Goal: Transaction & Acquisition: Purchase product/service

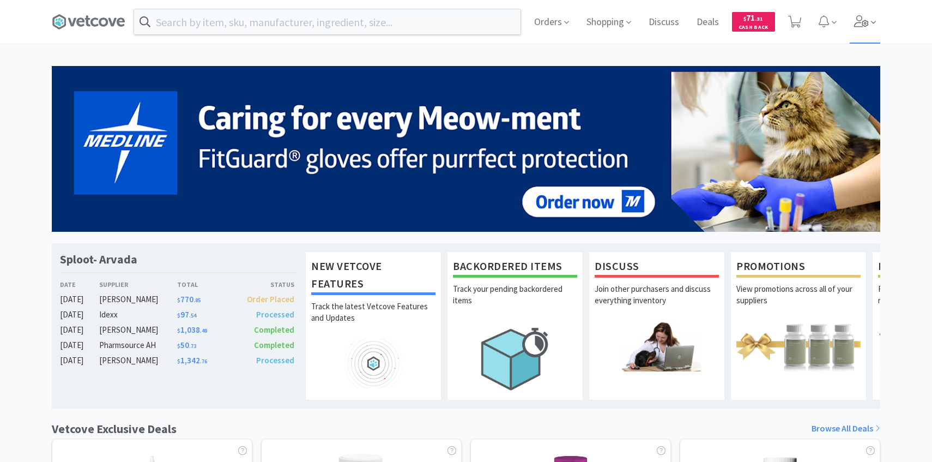
click at [870, 22] on span at bounding box center [865, 22] width 31 height 44
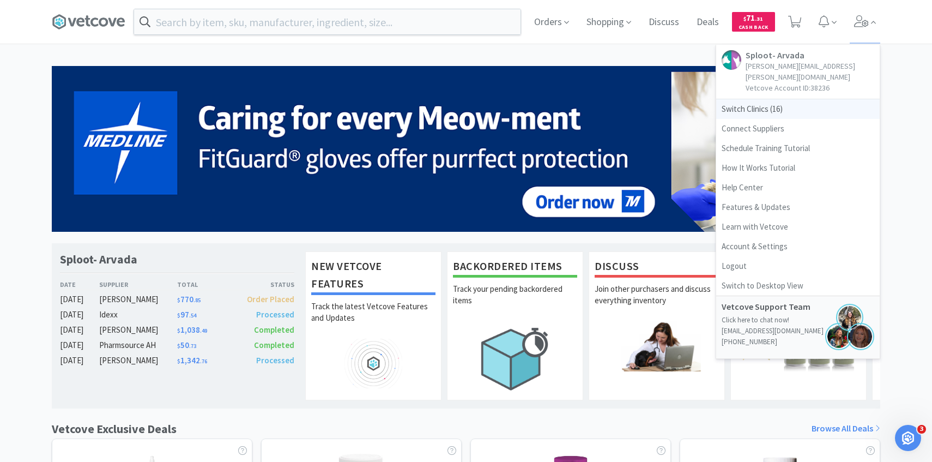
click at [809, 99] on span "Switch Clinics ( 16 )" at bounding box center [797, 109] width 163 height 20
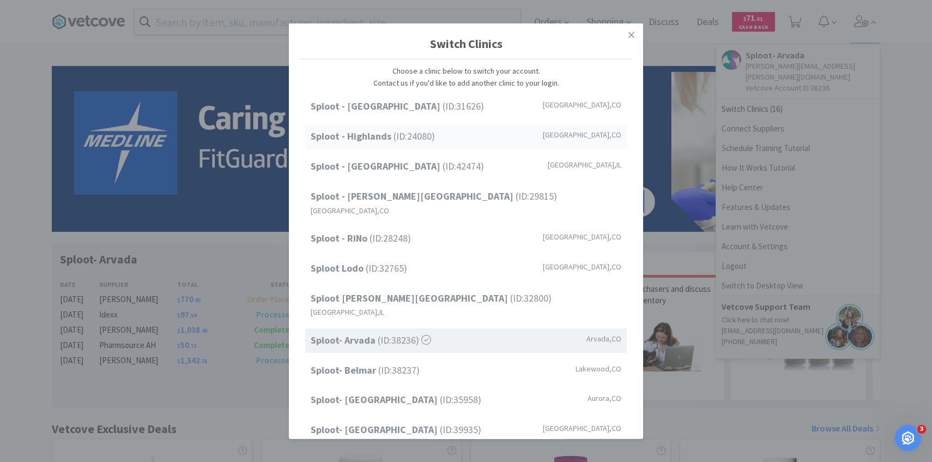
click at [484, 137] on div "Sploot - Highlands (ID: 24080 ) [GEOGRAPHIC_DATA] , [GEOGRAPHIC_DATA]" at bounding box center [465, 136] width 321 height 25
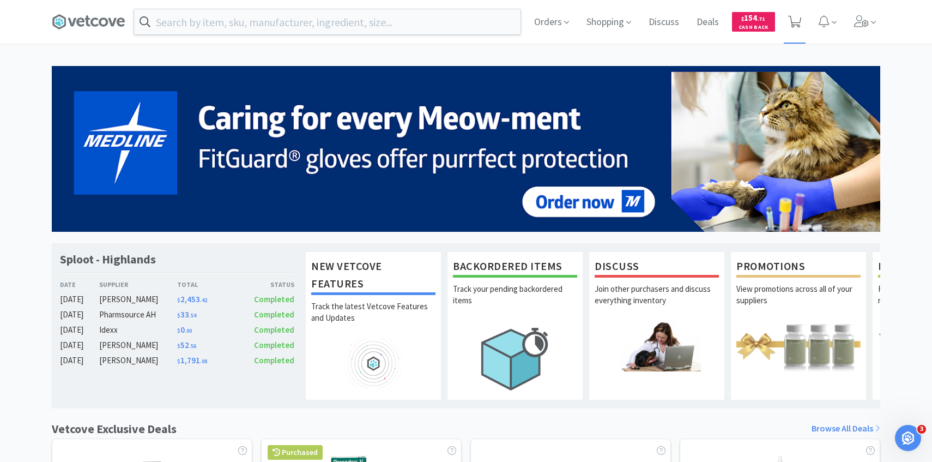
click at [794, 17] on icon at bounding box center [795, 22] width 14 height 12
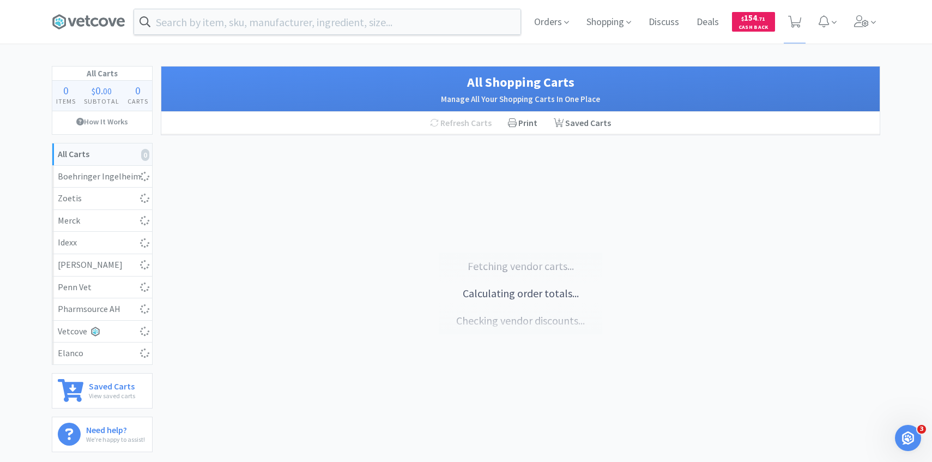
select select "1"
select select "2"
select select "4"
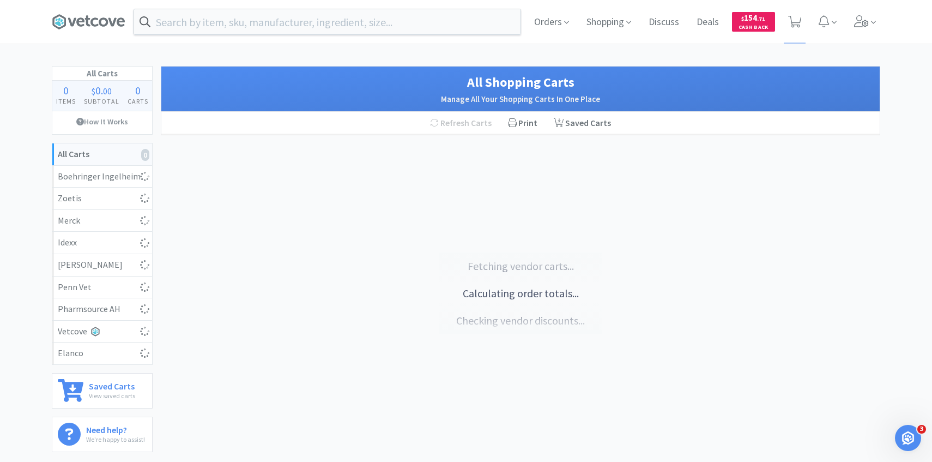
select select "2"
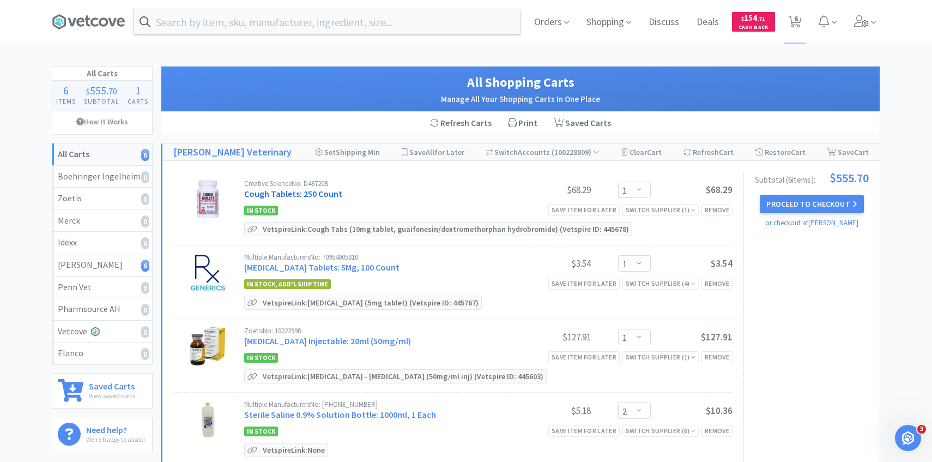
click at [323, 192] on link "Cough Tablets: 250 Count" at bounding box center [293, 193] width 98 height 11
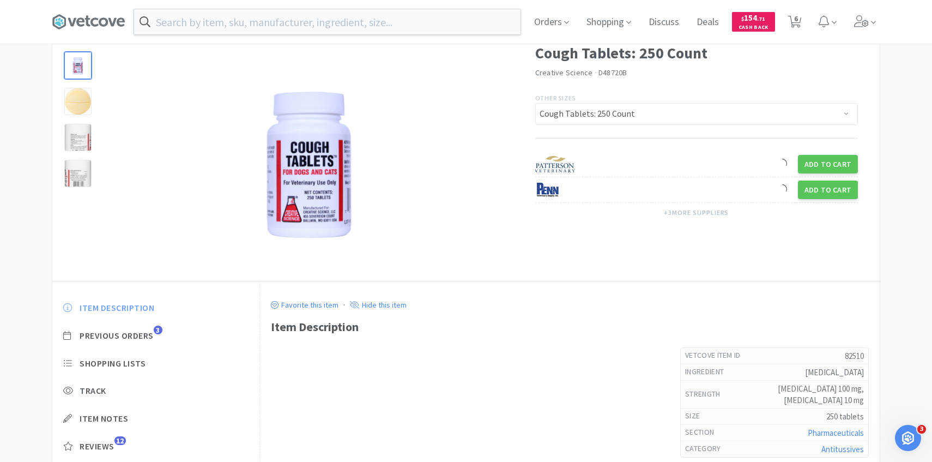
scroll to position [57, 0]
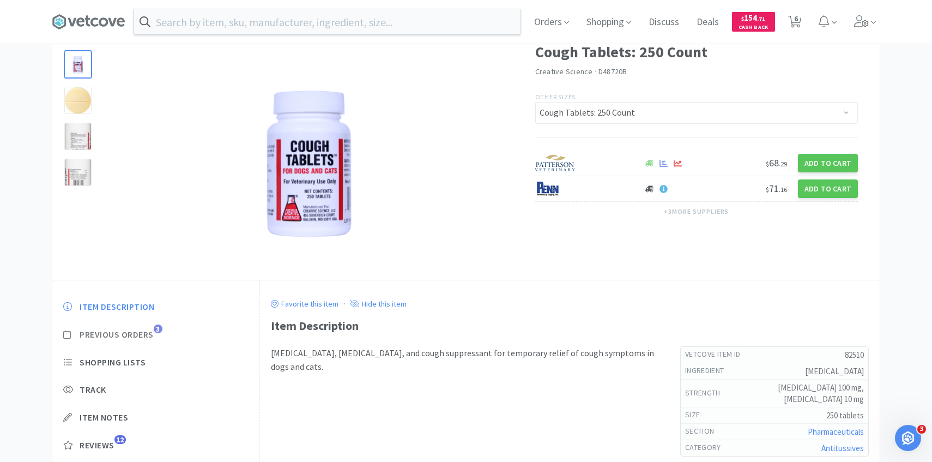
click at [149, 335] on span "Previous Orders" at bounding box center [117, 334] width 74 height 11
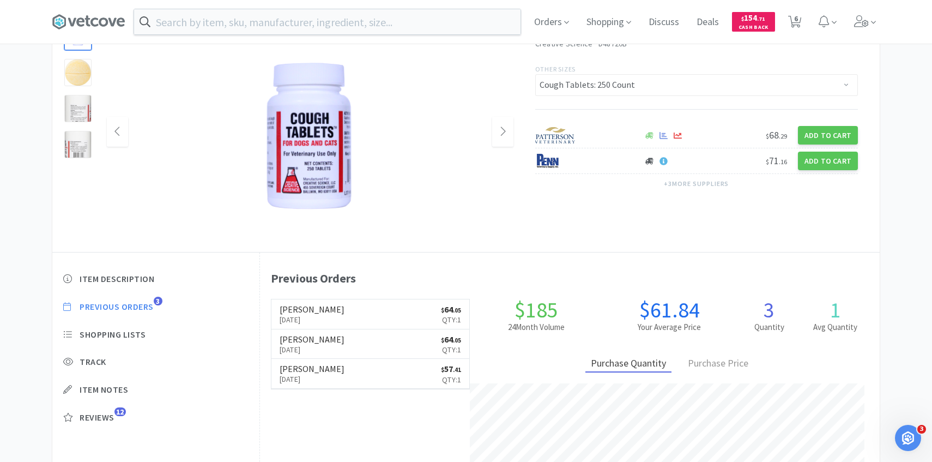
scroll to position [86, 0]
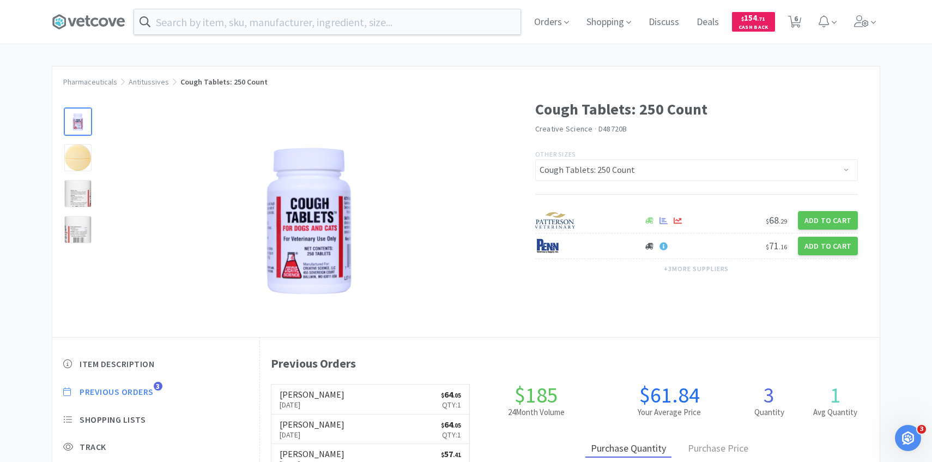
select select "1"
select select "2"
select select "4"
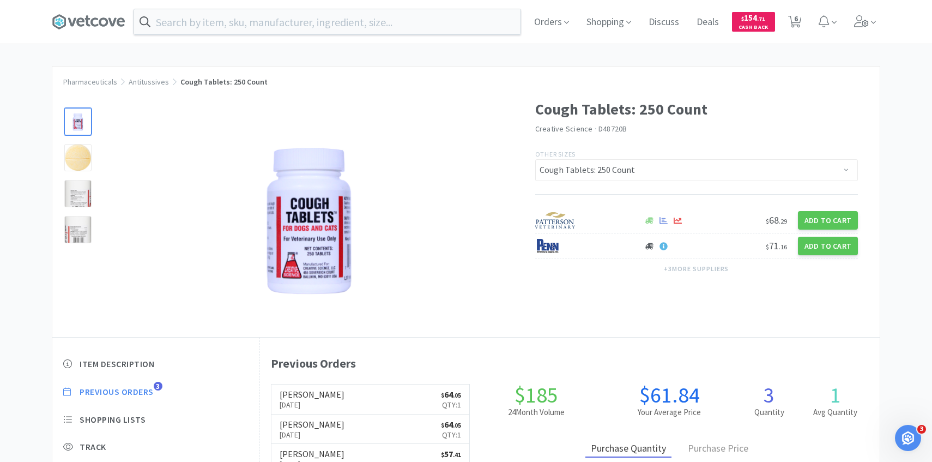
select select "2"
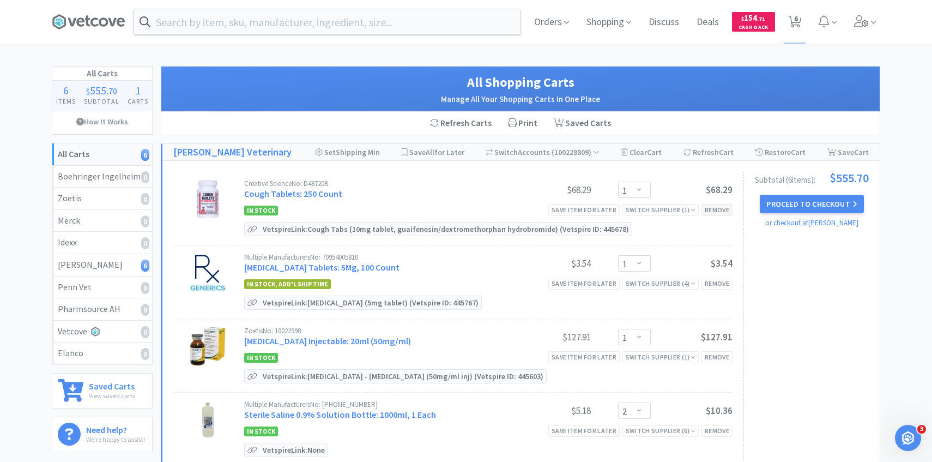
click at [721, 207] on div "Remove" at bounding box center [716, 209] width 31 height 11
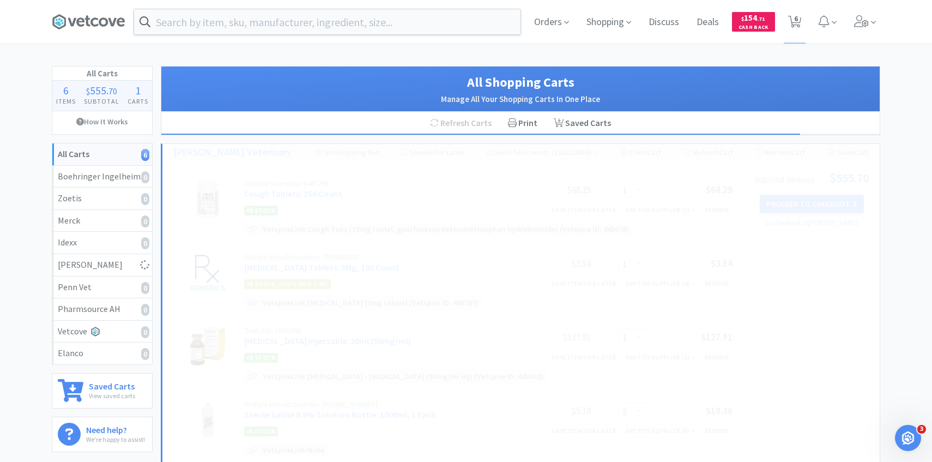
select select "2"
select select "4"
select select "2"
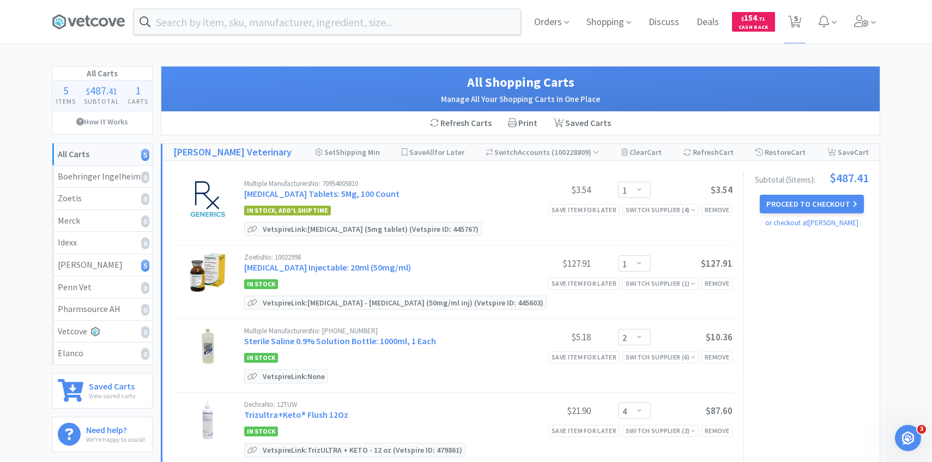
click at [332, 186] on div "Multiple Manufacturers No: 70954005810" at bounding box center [376, 183] width 265 height 7
click at [332, 192] on link "Prednisone Tablets: 5Mg, 100 Count" at bounding box center [321, 193] width 155 height 11
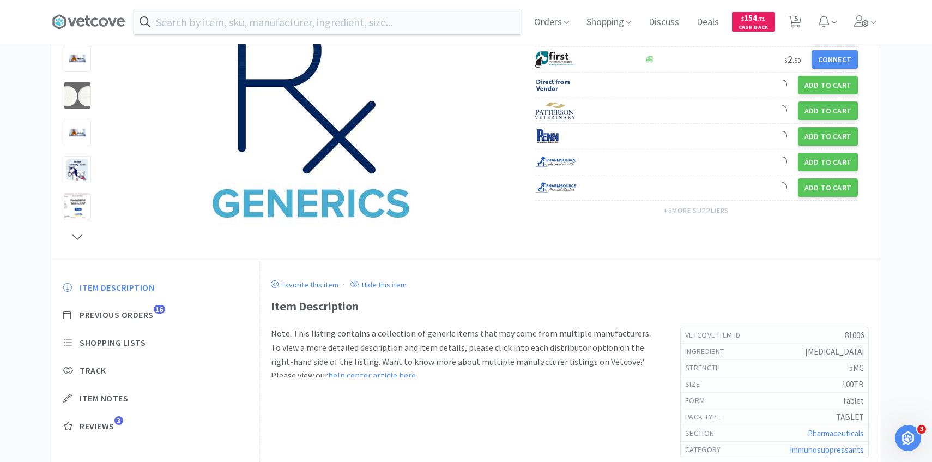
scroll to position [141, 0]
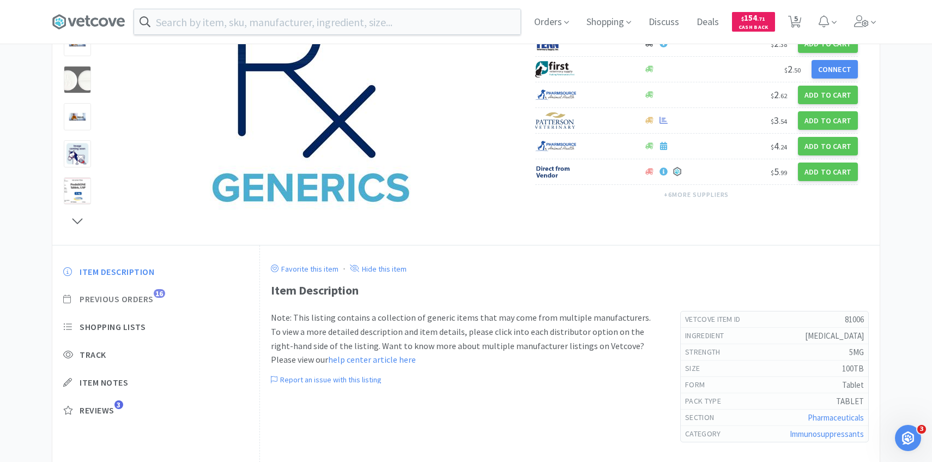
click at [150, 301] on span "Previous Orders" at bounding box center [117, 298] width 74 height 11
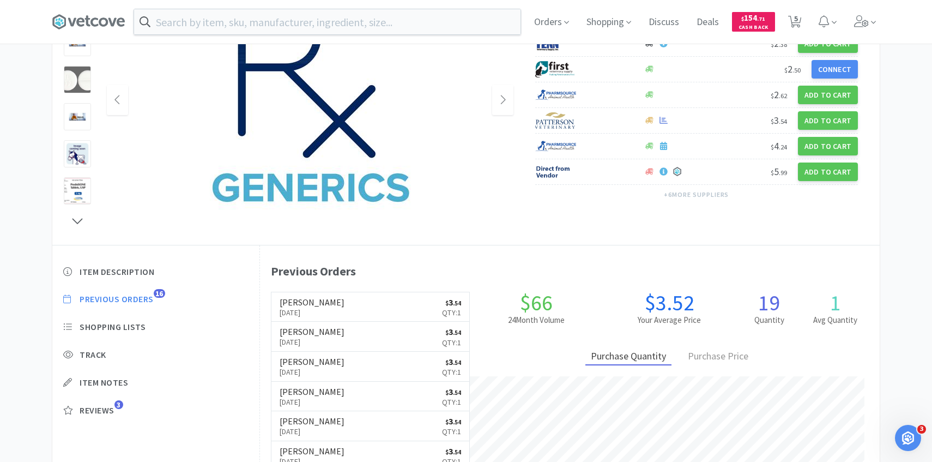
scroll to position [299, 620]
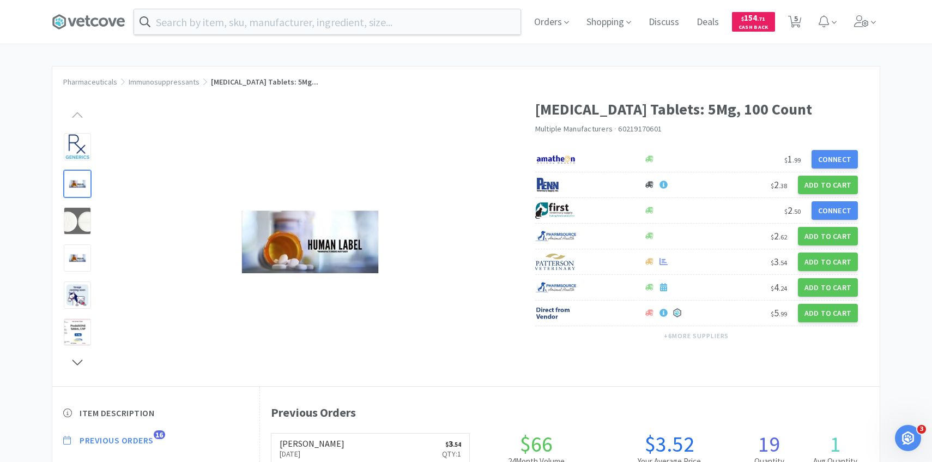
select select "1"
select select "2"
select select "4"
select select "2"
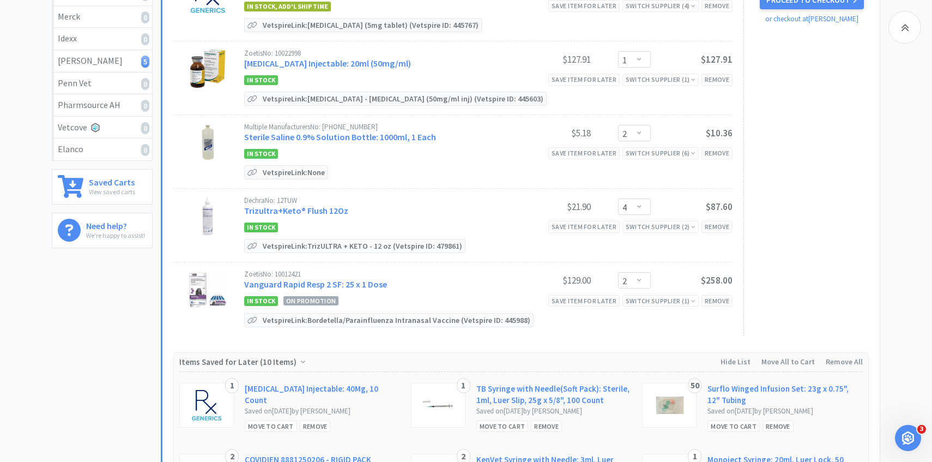
scroll to position [214, 0]
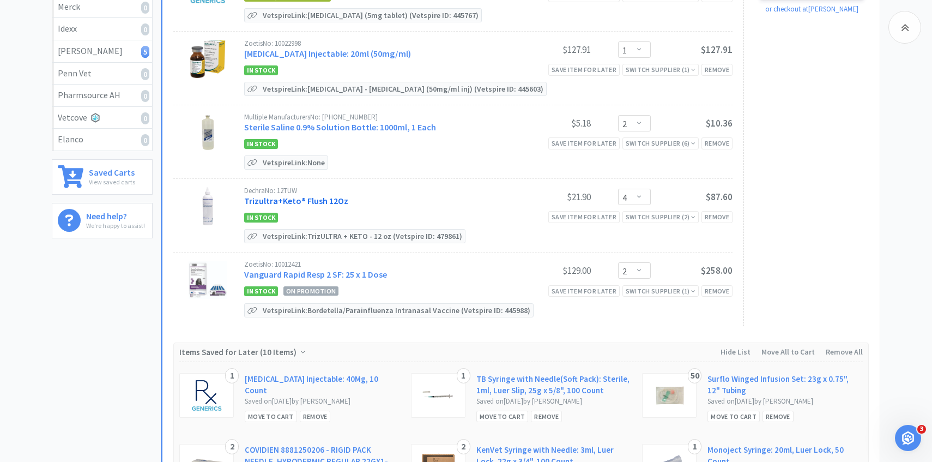
click at [325, 202] on link "Trizultra+Keto® Flush 12Oz" at bounding box center [296, 200] width 104 height 11
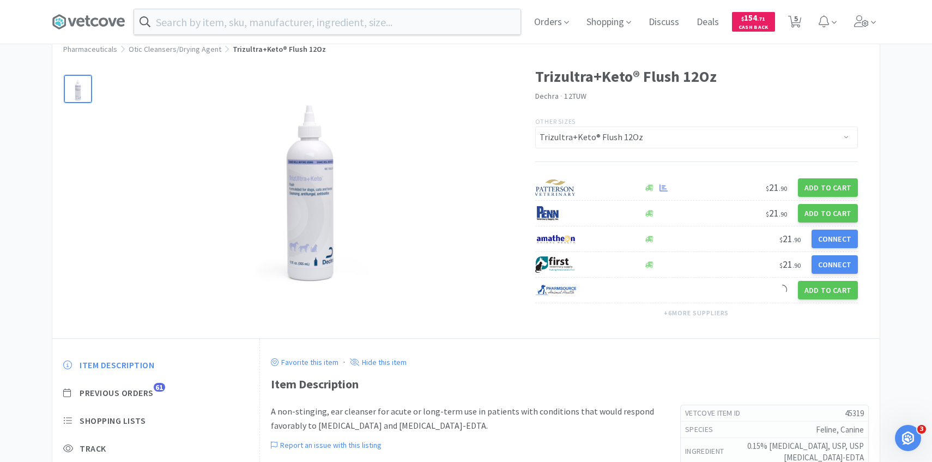
scroll to position [82, 0]
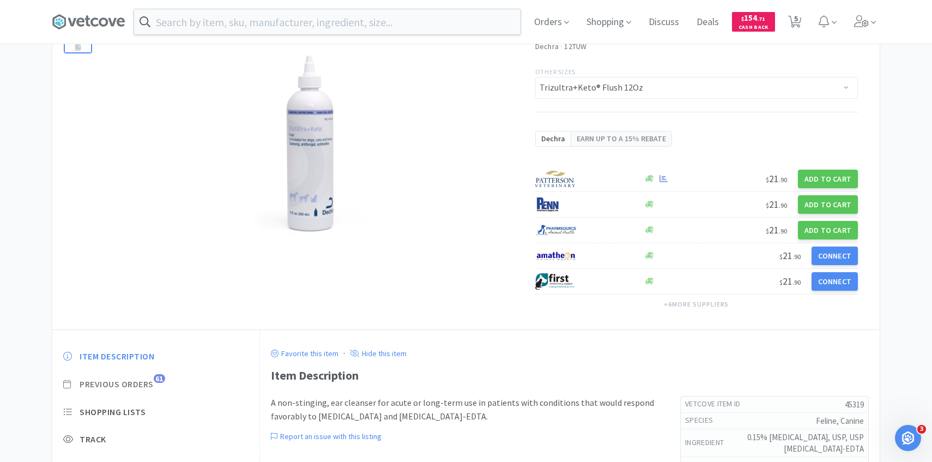
click at [144, 387] on span "Previous Orders" at bounding box center [117, 383] width 74 height 11
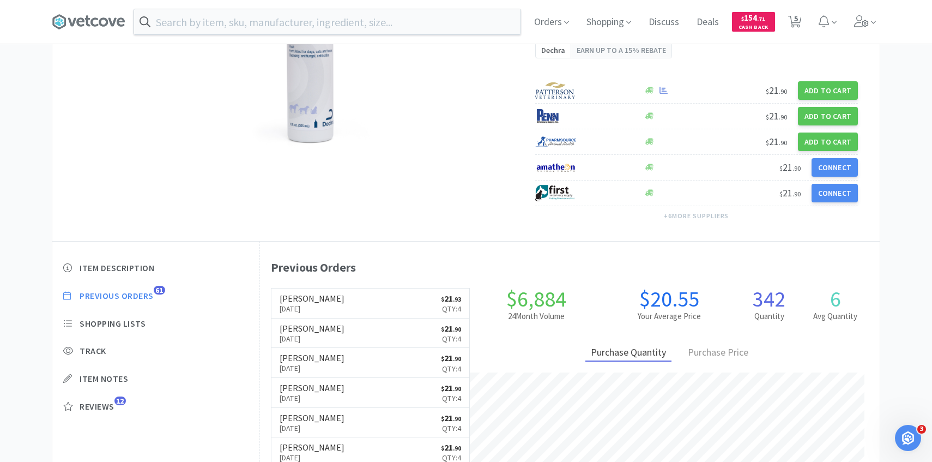
scroll to position [174, 0]
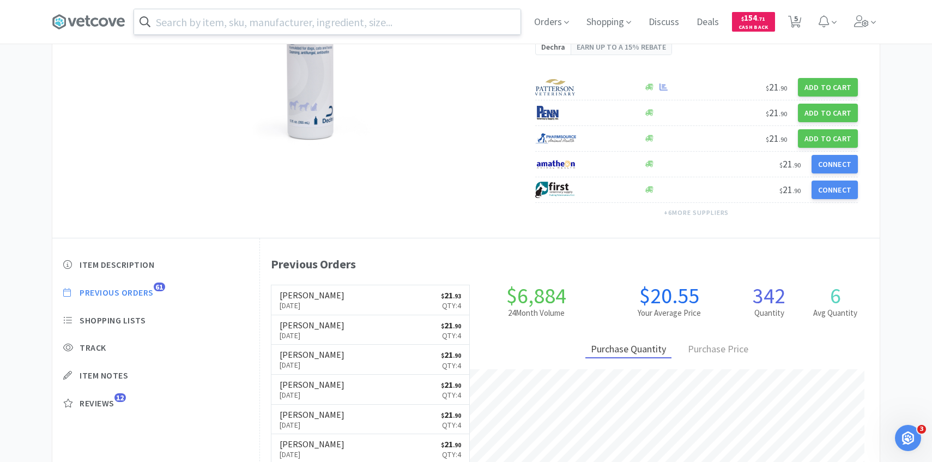
select select "1"
select select "2"
select select "4"
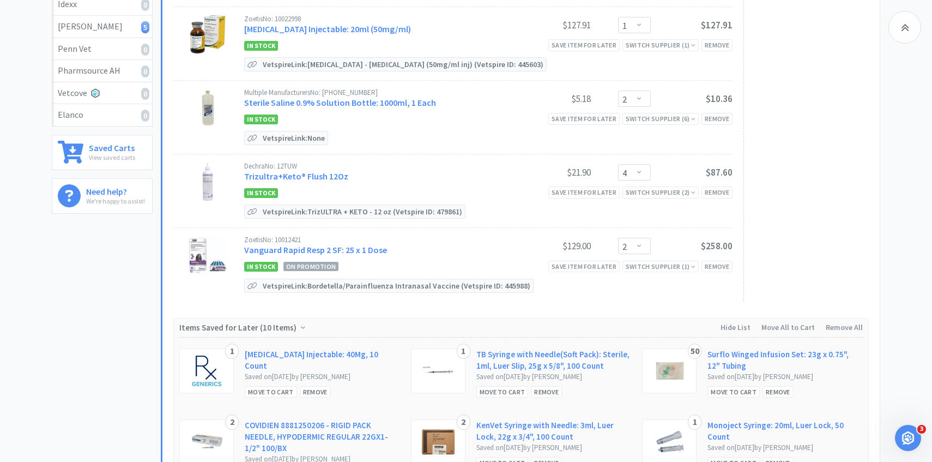
scroll to position [243, 0]
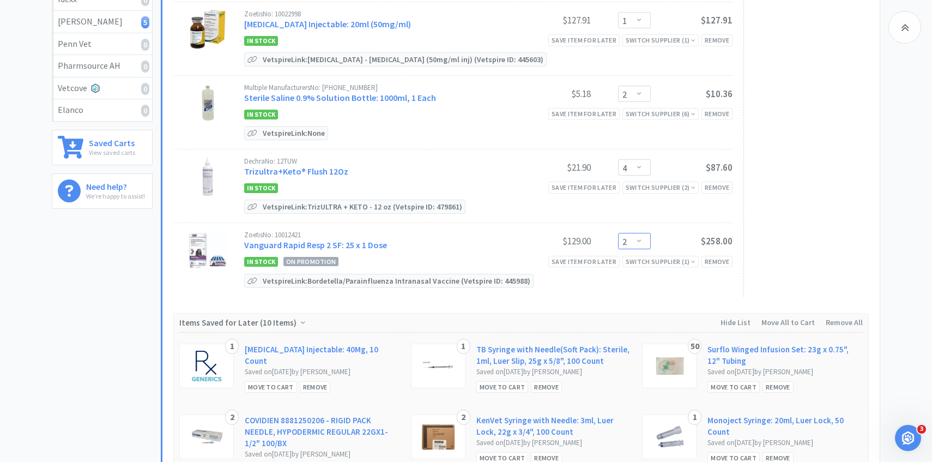
click at [648, 237] on select "Enter Quantity 1 2 3 4 5 6 7 8 9 10 11 12 13 14 15 16 17 18 19 20 Enter Quantity" at bounding box center [634, 241] width 33 height 16
click at [618, 233] on select "Enter Quantity 1 2 3 4 5 6 7 8 9 10 11 12 13 14 15 16 17 18 19 20 Enter Quantity" at bounding box center [634, 241] width 33 height 16
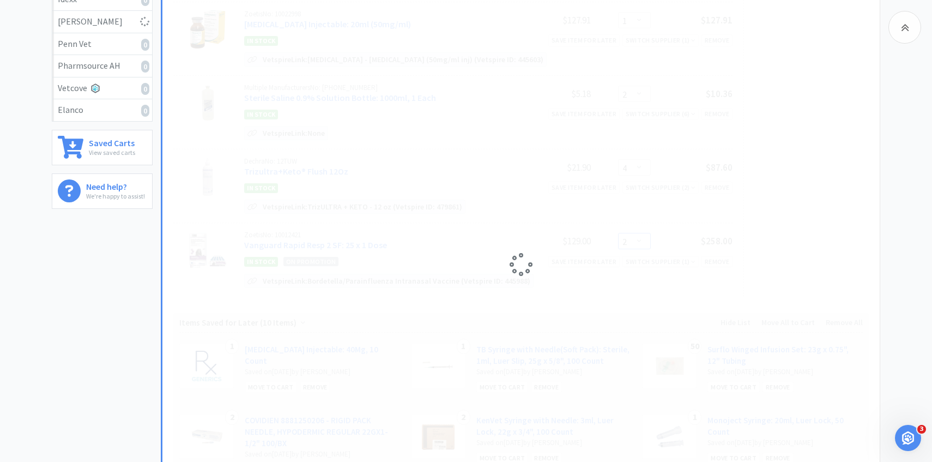
select select "1"
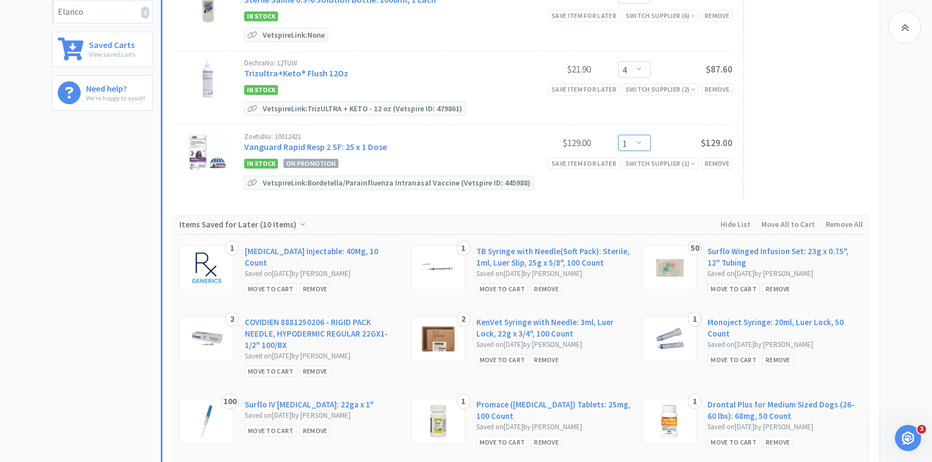
scroll to position [0, 0]
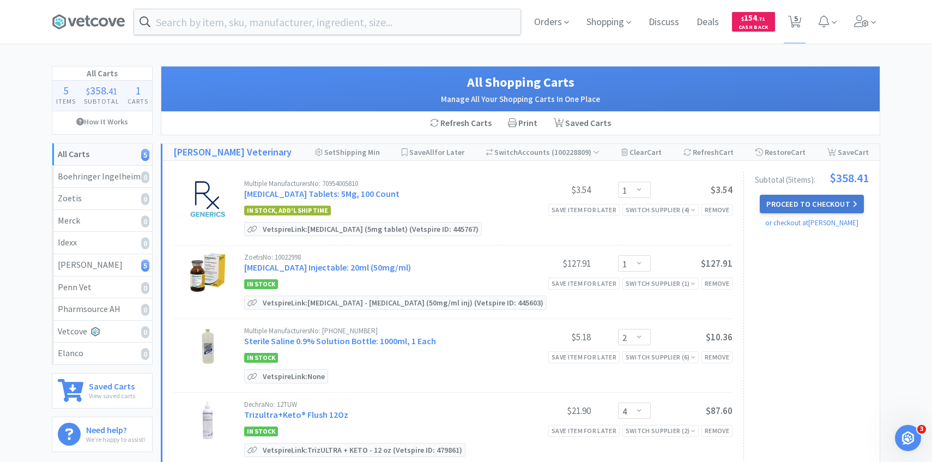
click at [818, 203] on button "Proceed to Checkout" at bounding box center [812, 204] width 104 height 19
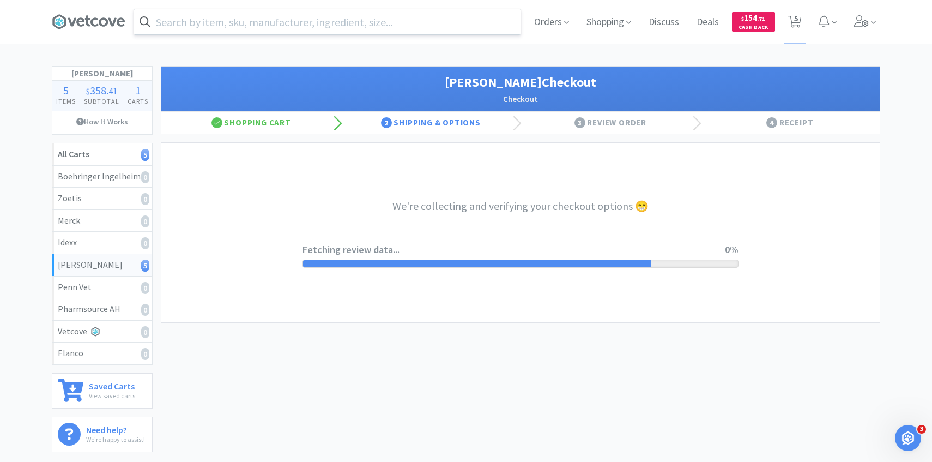
select select "1"
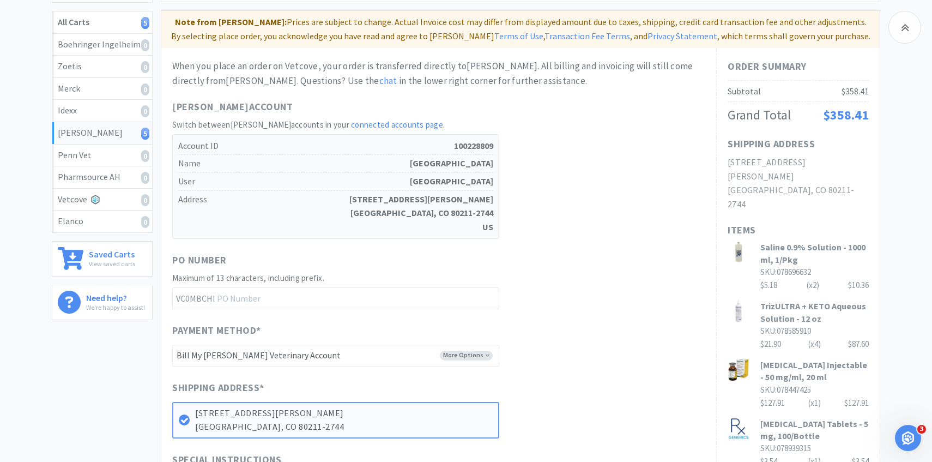
scroll to position [369, 0]
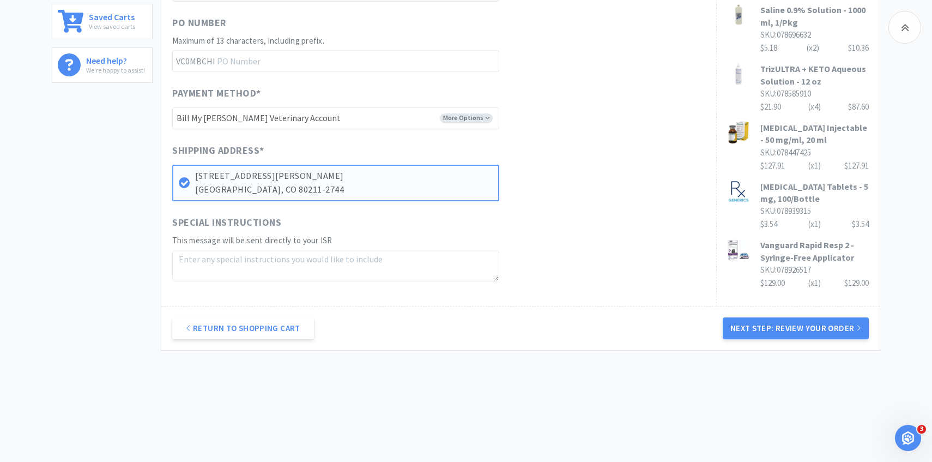
click at [798, 340] on div "Return to Shopping Cart Next Step: Review Your Order" at bounding box center [520, 328] width 718 height 44
click at [792, 332] on button "Next Step: Review Your Order" at bounding box center [796, 328] width 146 height 22
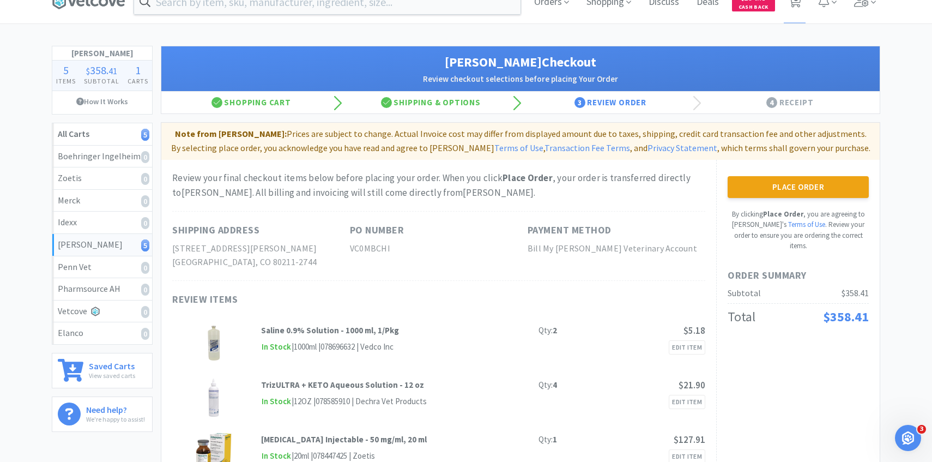
scroll to position [16, 0]
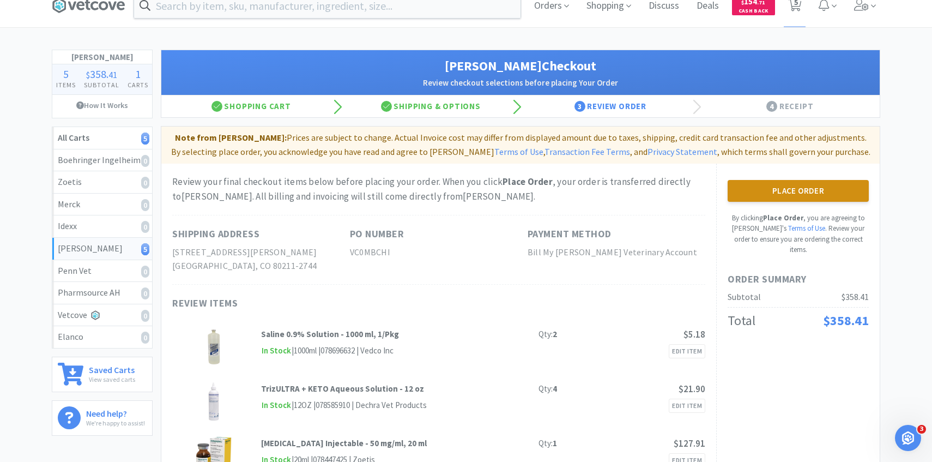
click at [775, 195] on button "Place Order" at bounding box center [797, 191] width 141 height 22
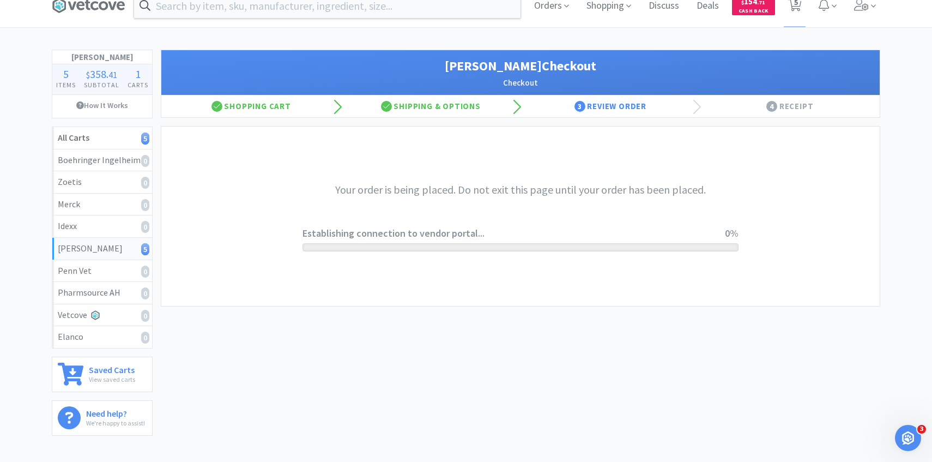
scroll to position [0, 0]
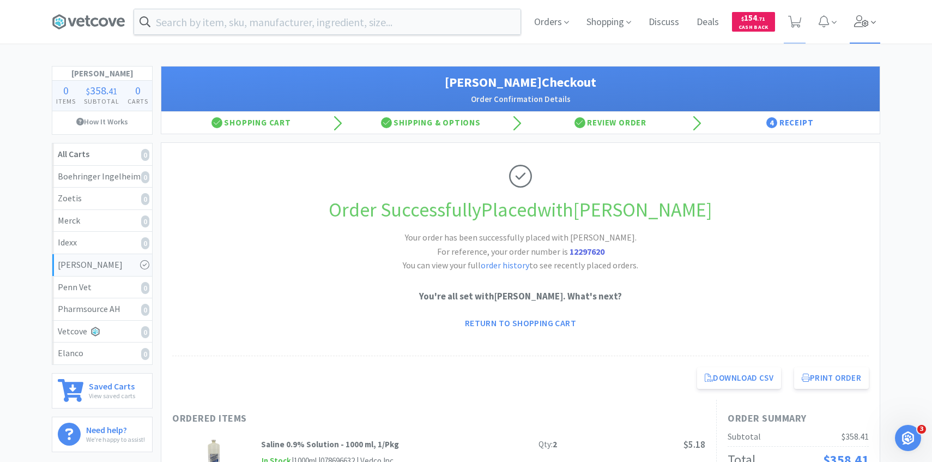
click at [878, 29] on span at bounding box center [865, 22] width 31 height 44
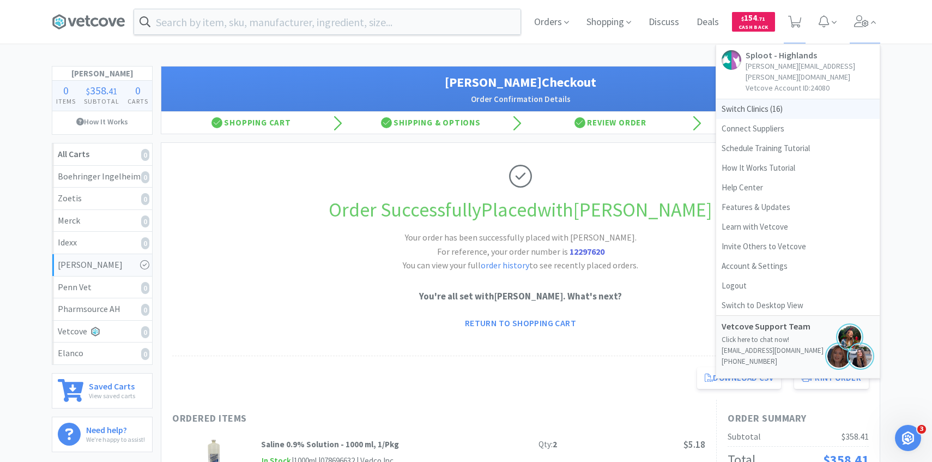
click at [811, 104] on span "Switch Clinics ( 16 )" at bounding box center [797, 109] width 163 height 20
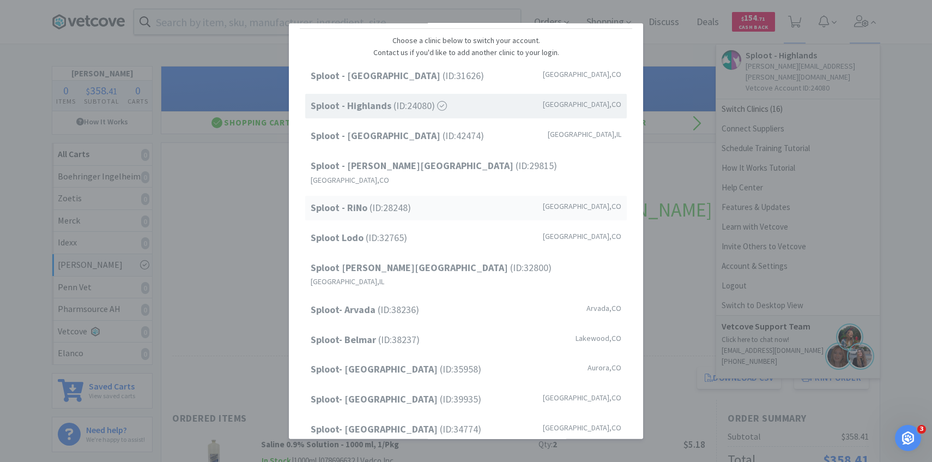
scroll to position [32, 0]
click at [428, 194] on div "Sploot - RiNo (ID: 28248 ) Denver , CO" at bounding box center [465, 206] width 321 height 25
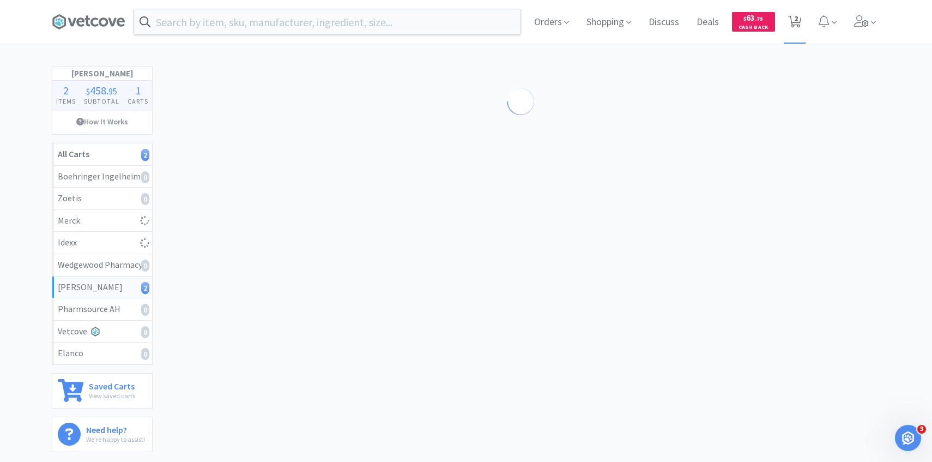
click at [790, 24] on icon at bounding box center [795, 22] width 14 height 12
select select "1"
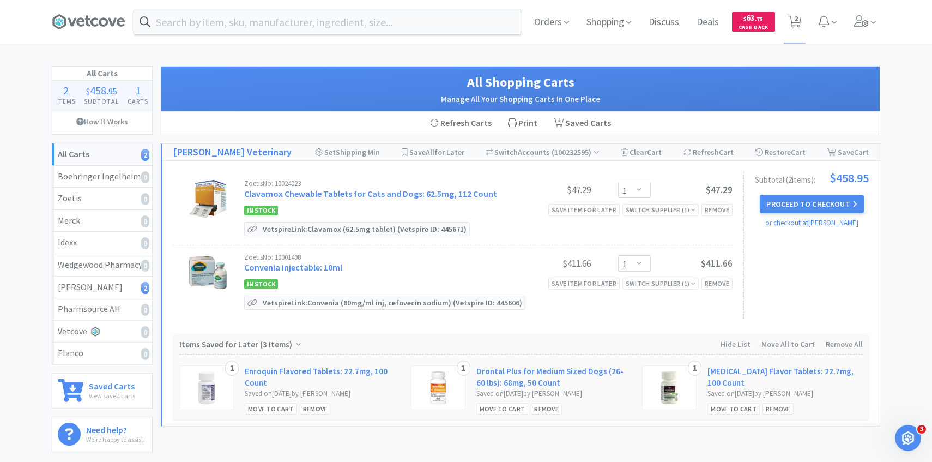
click at [338, 200] on div "Zoetis No: 10024023 Clavamox Chewable Tablets for Cats and Dogs: 62.5mg, 112 Co…" at bounding box center [488, 191] width 488 height 22
click at [337, 194] on link "Clavamox Chewable Tablets for Cats and Dogs: 62.5mg, 112 Count" at bounding box center [370, 193] width 253 height 11
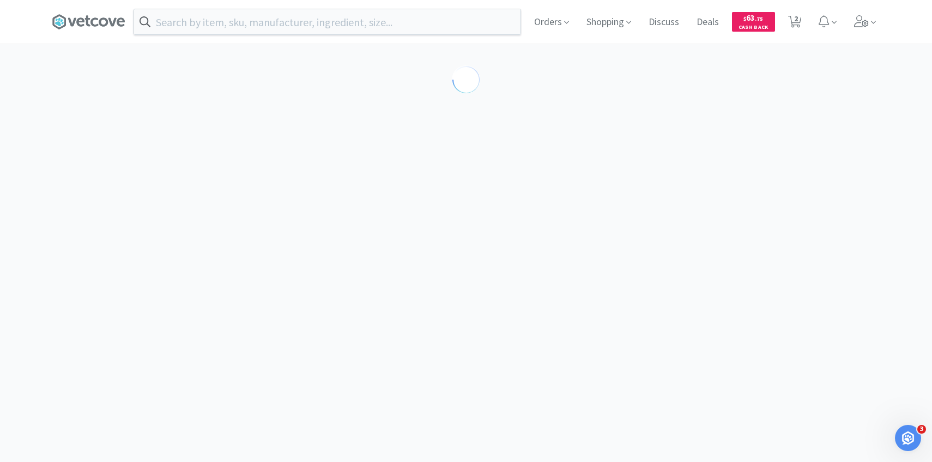
select select "453581"
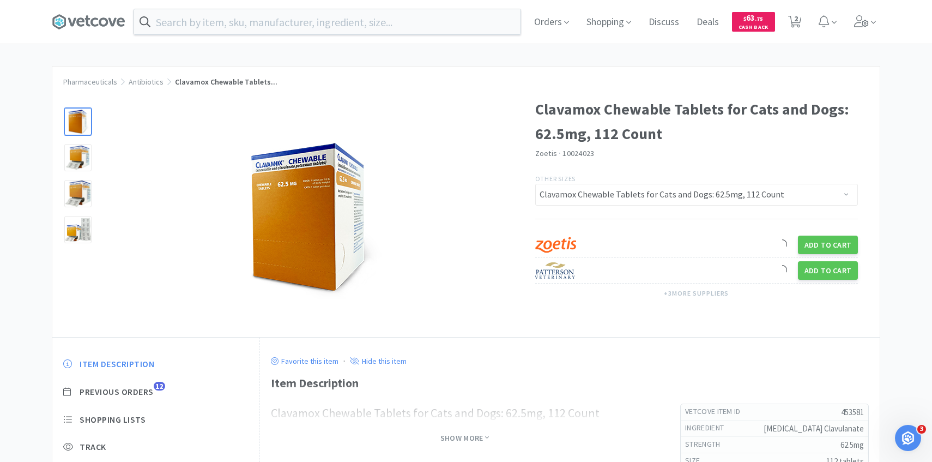
scroll to position [50, 0]
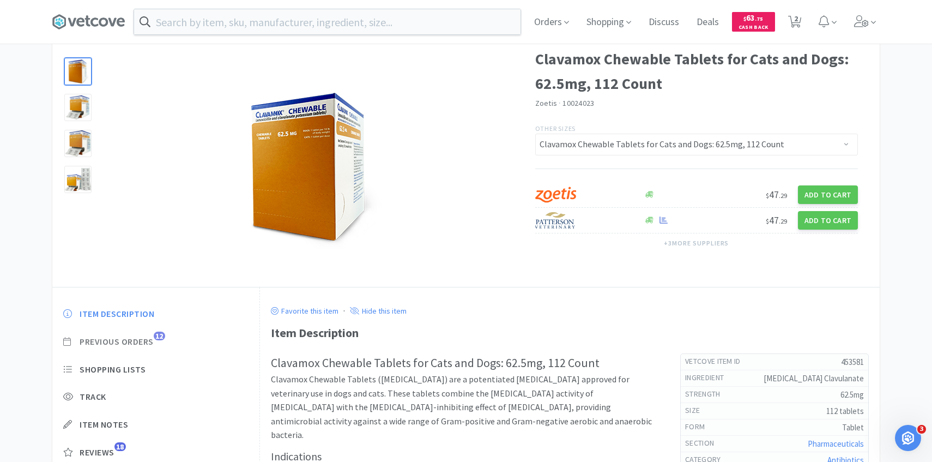
click at [155, 336] on span "12" at bounding box center [159, 335] width 11 height 9
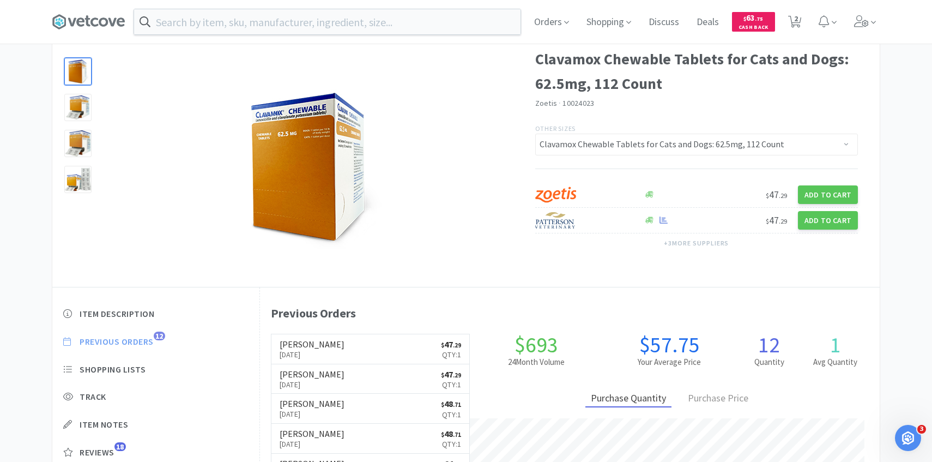
scroll to position [299, 620]
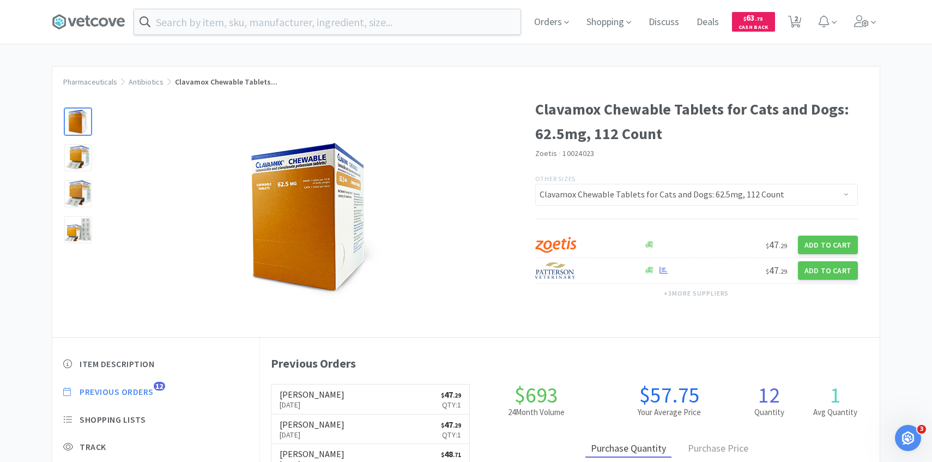
select select "1"
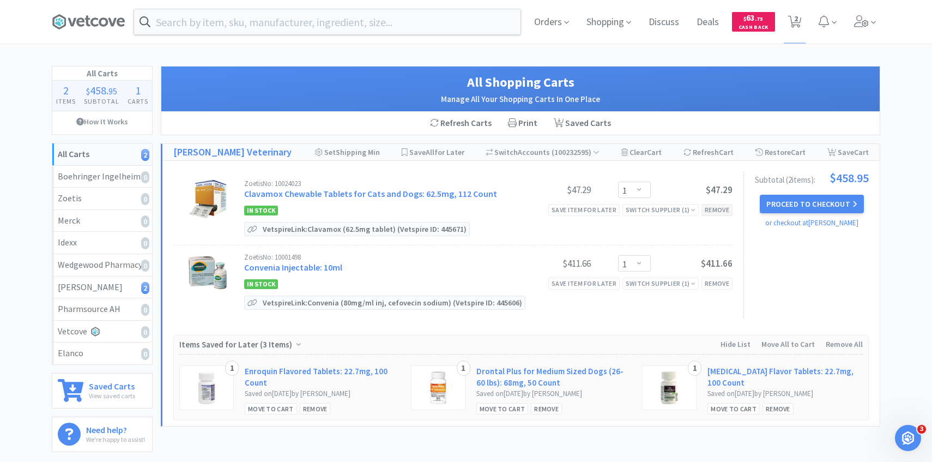
click at [724, 212] on div "Remove" at bounding box center [716, 209] width 31 height 11
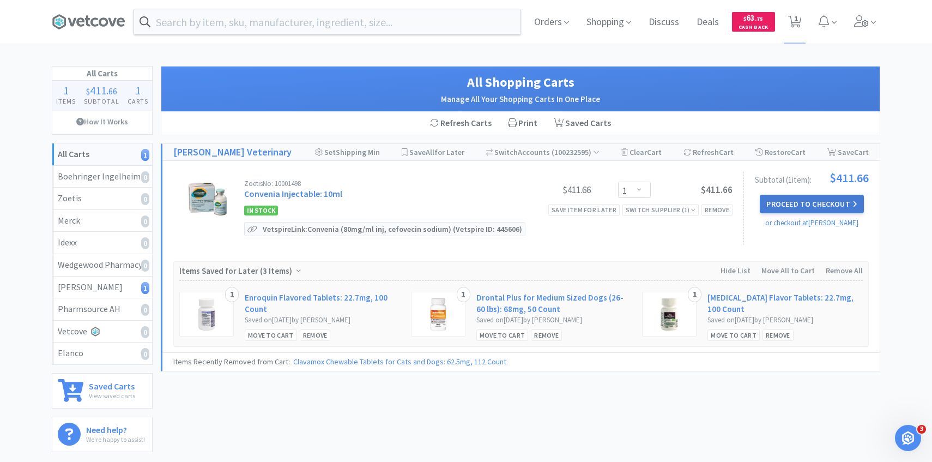
click at [793, 203] on button "Proceed to Checkout" at bounding box center [812, 204] width 104 height 19
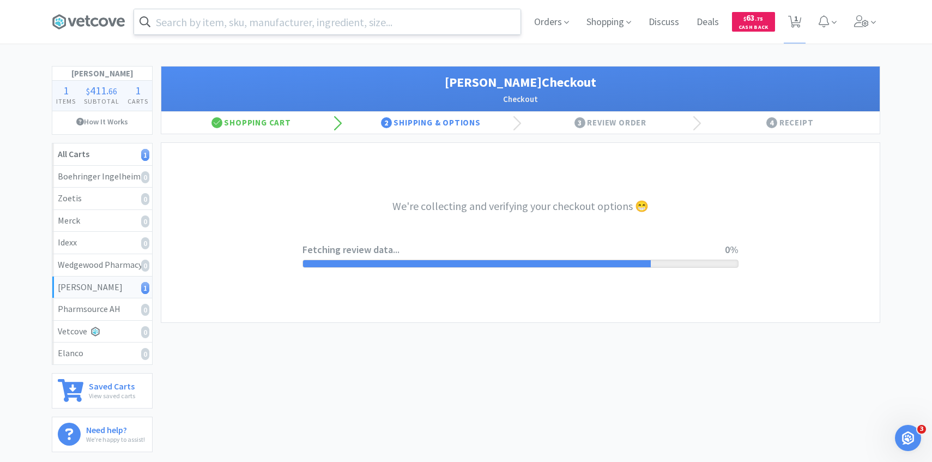
select select "1"
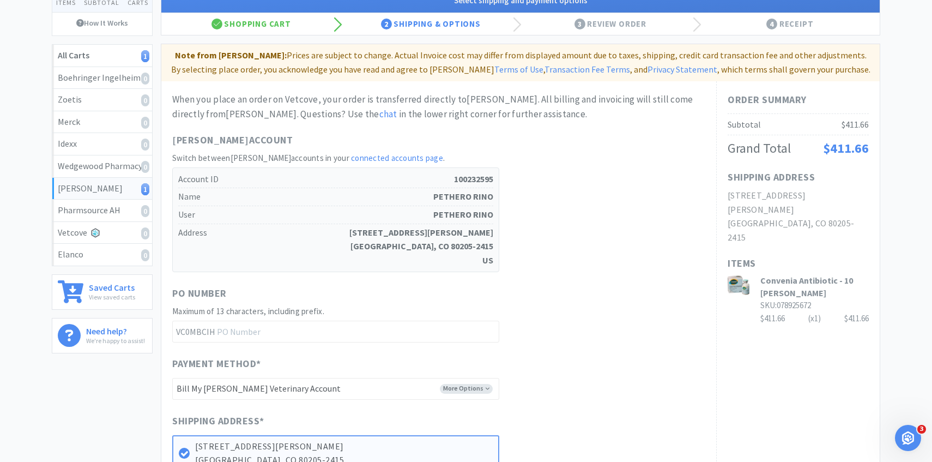
scroll to position [369, 0]
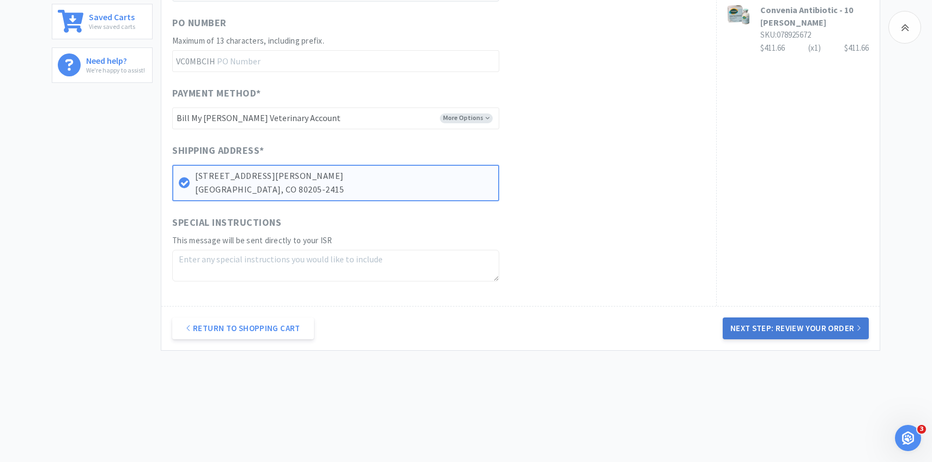
click at [733, 326] on button "Next Step: Review Your Order" at bounding box center [796, 328] width 146 height 22
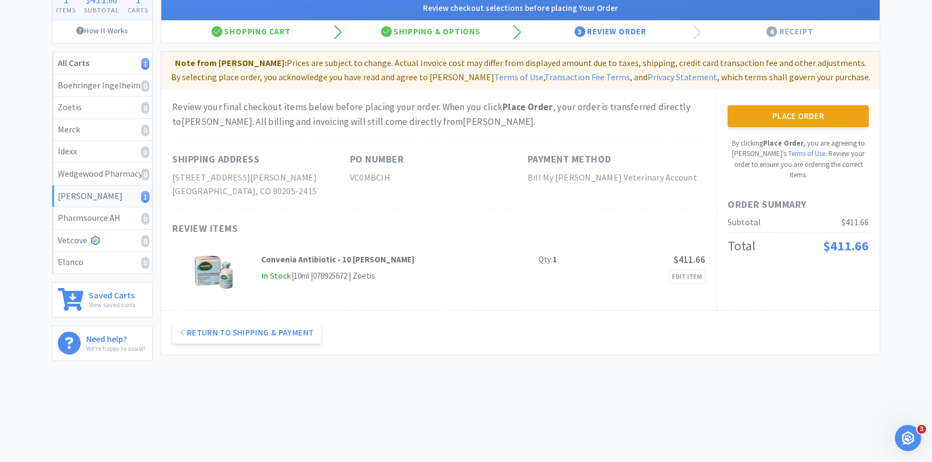
scroll to position [0, 0]
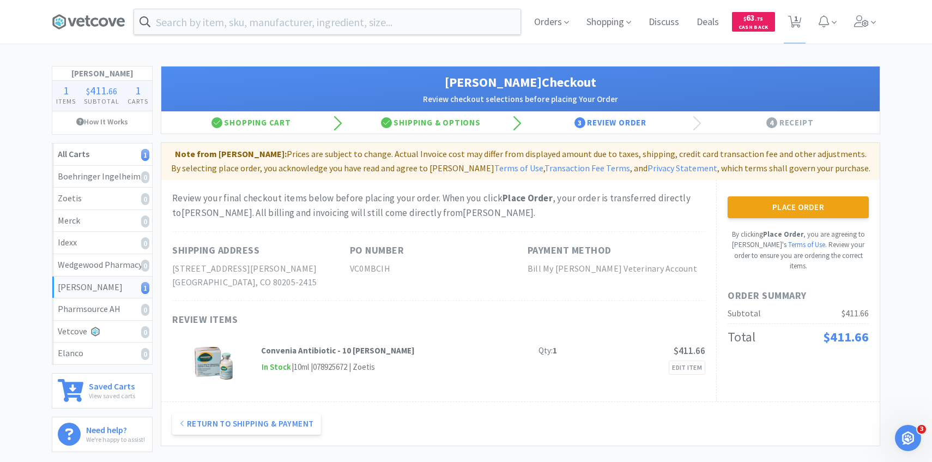
click at [796, 206] on button "Place Order" at bounding box center [797, 207] width 141 height 22
